Goal: Task Accomplishment & Management: Use online tool/utility

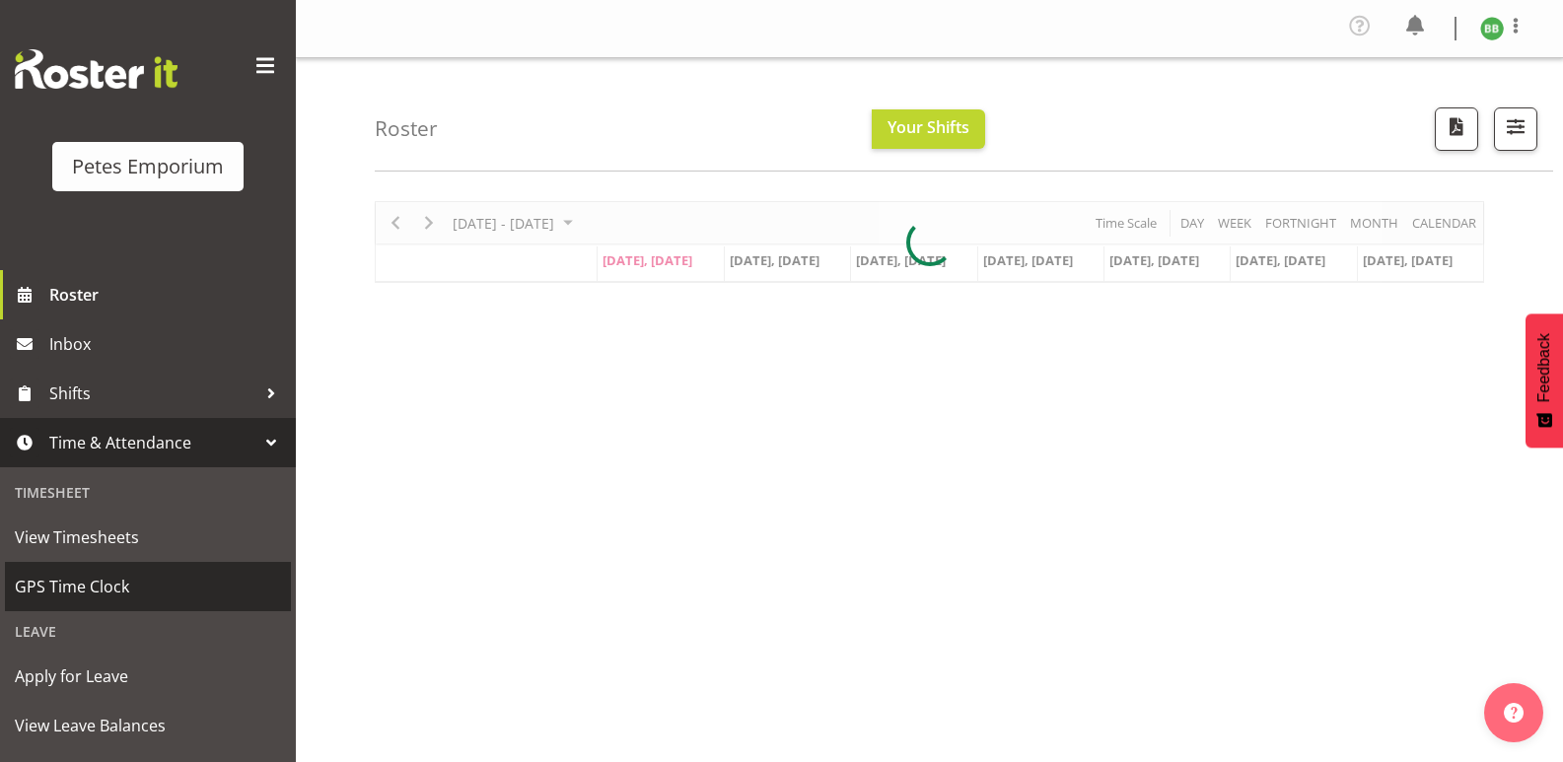
click at [134, 591] on span "GPS Time Clock" at bounding box center [148, 587] width 266 height 30
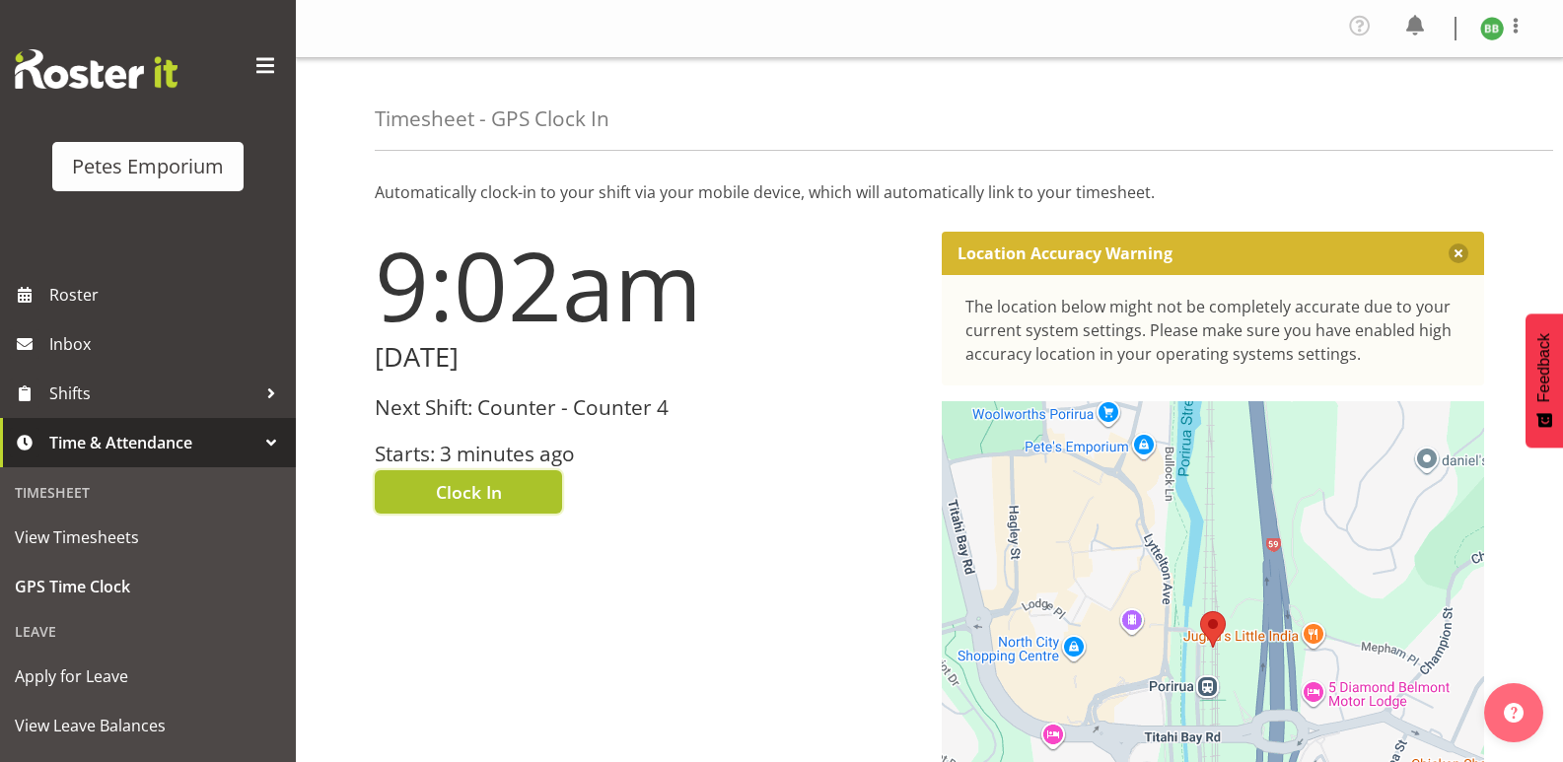
click at [484, 496] on span "Clock In" at bounding box center [469, 492] width 66 height 26
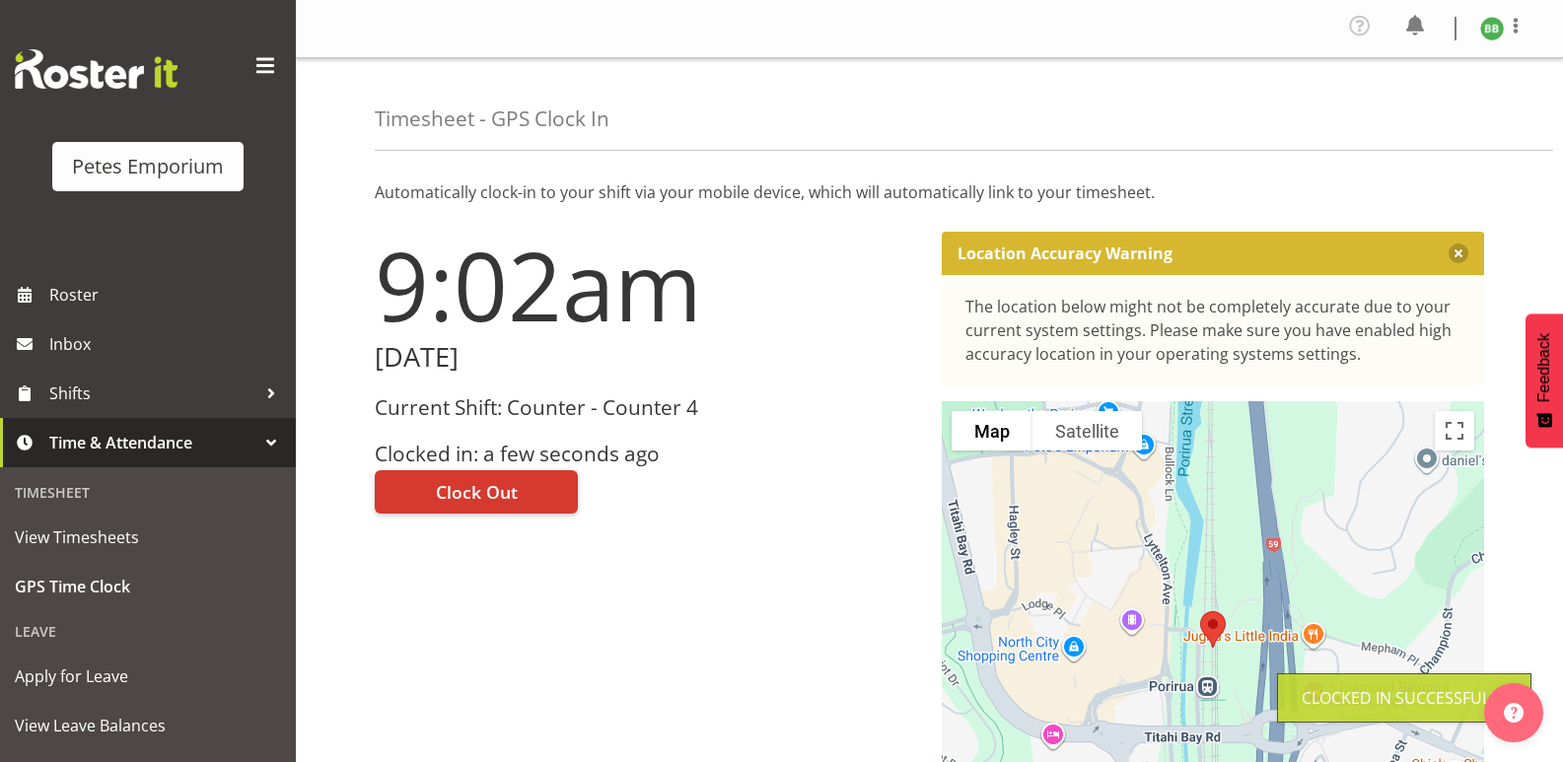
click at [1493, 30] on img at bounding box center [1493, 29] width 24 height 24
click at [1406, 116] on link "Log Out" at bounding box center [1432, 109] width 189 height 36
